Goal: Transaction & Acquisition: Purchase product/service

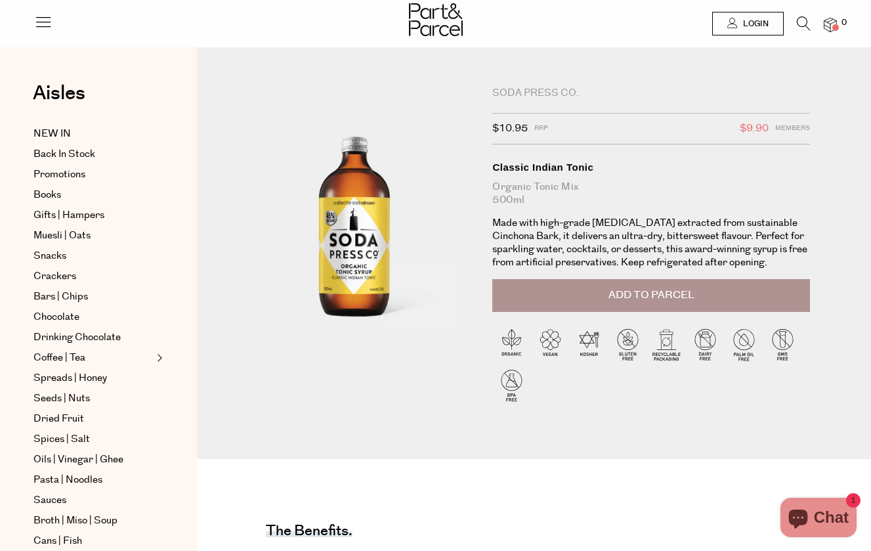
click at [802, 24] on icon at bounding box center [804, 23] width 14 height 14
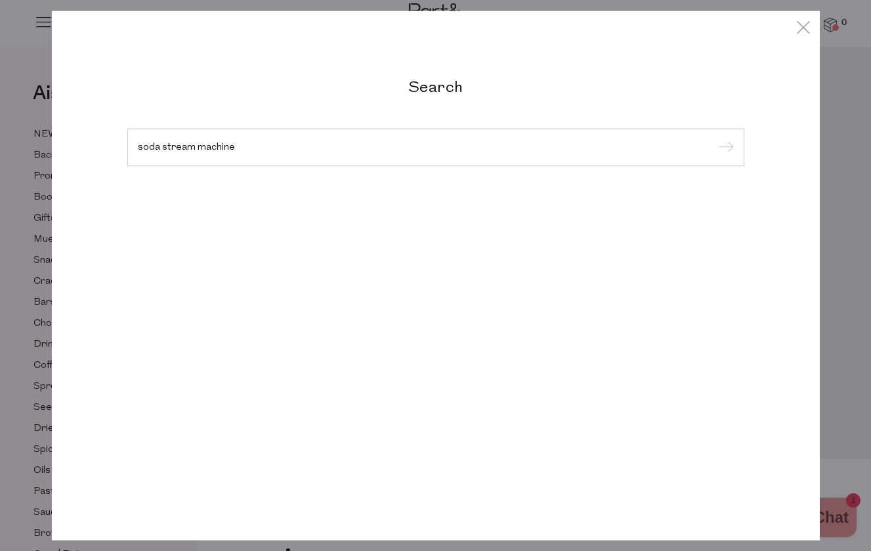
type input "soda stream machine"
click at [723, 148] on input "submit" at bounding box center [724, 148] width 20 height 20
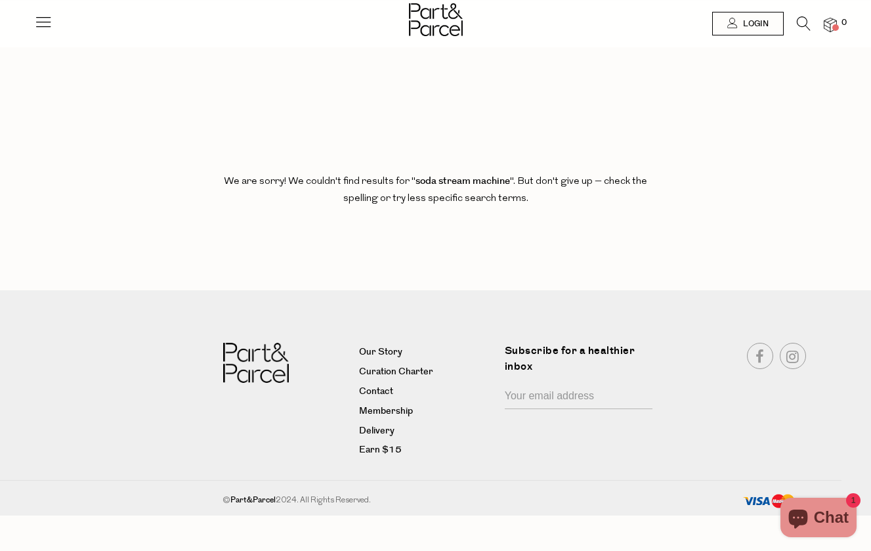
click at [808, 21] on icon at bounding box center [804, 23] width 14 height 14
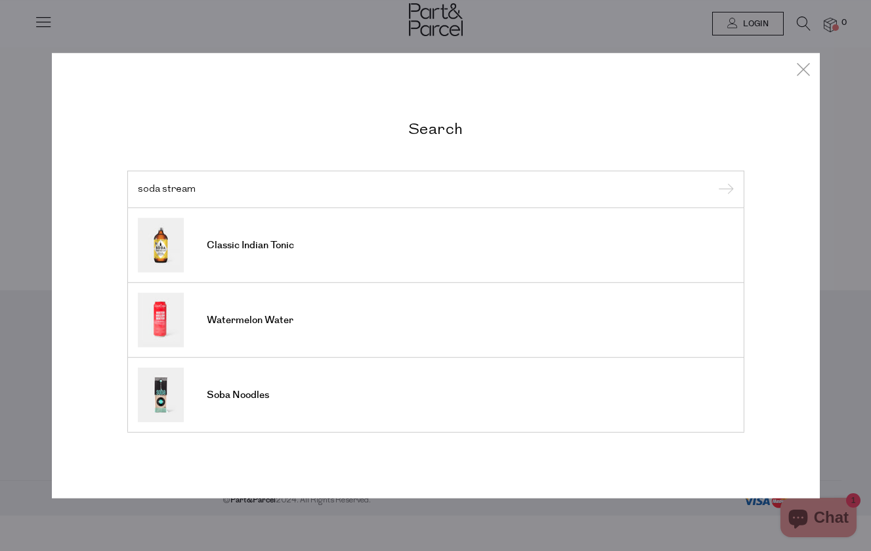
drag, startPoint x: 242, startPoint y: 185, endPoint x: 133, endPoint y: 182, distance: 108.3
click at [133, 182] on div "soda stream" at bounding box center [435, 189] width 617 height 38
type input "soda stream"
click at [723, 190] on input "submit" at bounding box center [724, 190] width 20 height 20
